Goal: Task Accomplishment & Management: Manage account settings

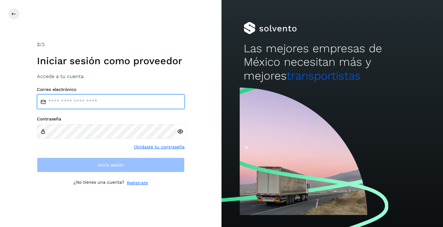
click at [66, 102] on input "email" at bounding box center [111, 101] width 148 height 15
type input "**********"
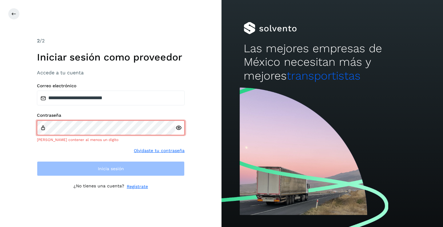
click at [180, 128] on icon at bounding box center [178, 128] width 6 height 6
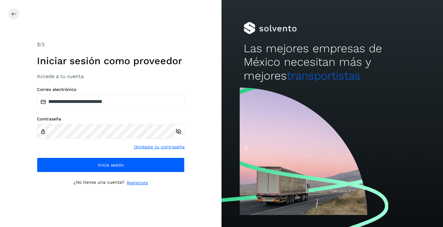
click at [178, 133] on icon at bounding box center [178, 132] width 6 height 6
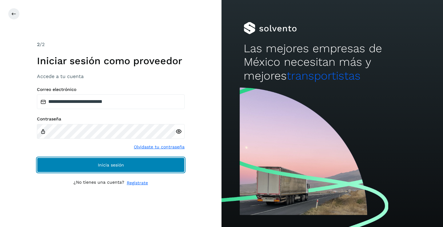
click at [102, 166] on span "Inicia sesión" at bounding box center [111, 165] width 26 height 4
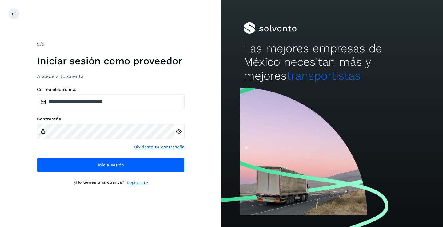
click at [179, 130] on icon at bounding box center [178, 132] width 6 height 6
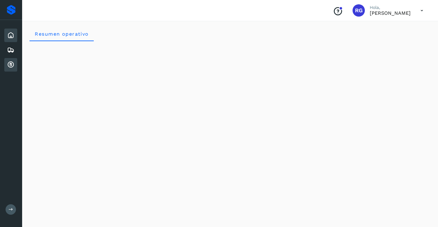
click at [10, 66] on icon at bounding box center [10, 64] width 7 height 7
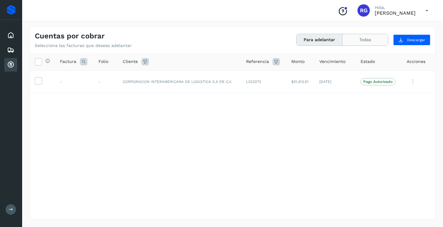
click at [363, 37] on button "Todas" at bounding box center [365, 39] width 46 height 11
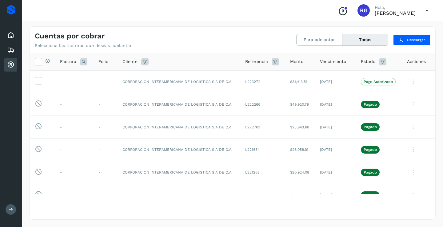
click at [428, 11] on icon at bounding box center [426, 10] width 13 height 13
click at [382, 31] on div "Cerrar sesión" at bounding box center [396, 28] width 73 height 12
